Goal: Information Seeking & Learning: Learn about a topic

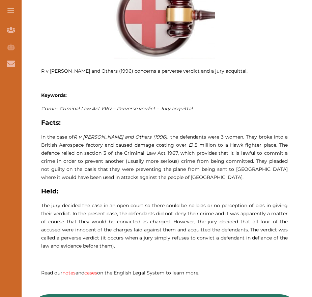
scroll to position [337, 0]
